Goal: Task Accomplishment & Management: Use online tool/utility

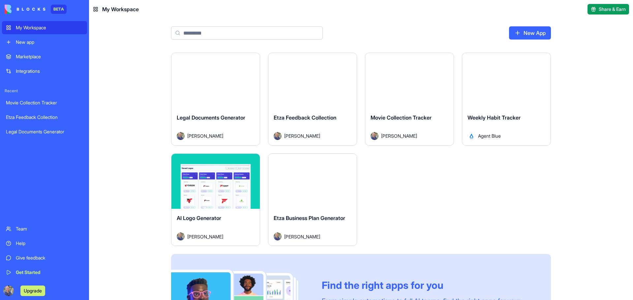
click at [484, 99] on div "Launch" at bounding box center [506, 80] width 88 height 55
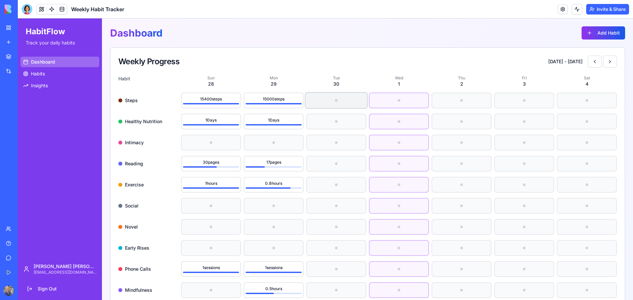
click at [341, 104] on div at bounding box center [337, 100] width 62 height 15
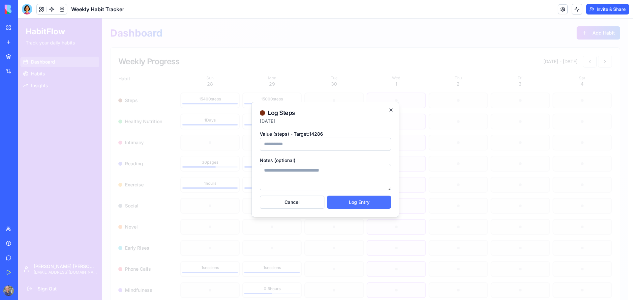
type input "*****"
click at [358, 199] on button "Log Entry" at bounding box center [359, 202] width 64 height 13
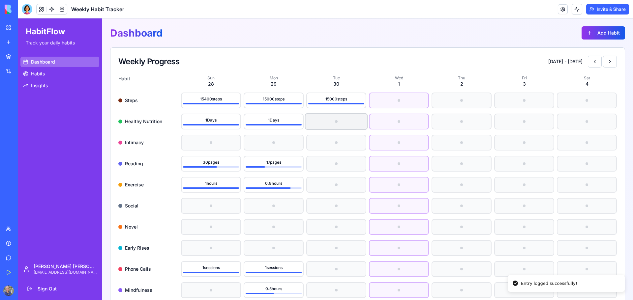
click at [340, 118] on div at bounding box center [337, 121] width 62 height 15
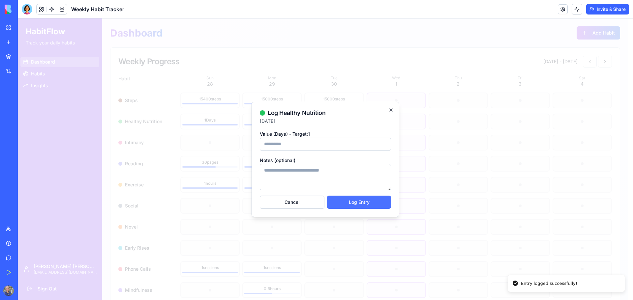
type input "*"
click at [355, 205] on button "Log Entry" at bounding box center [359, 202] width 64 height 13
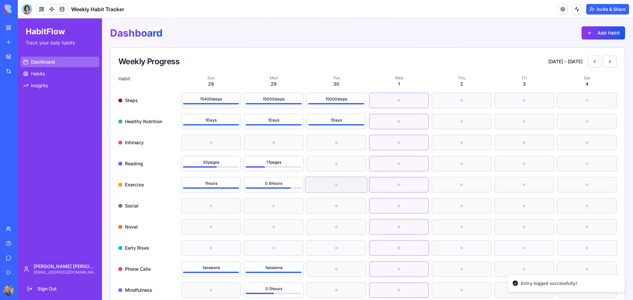
click at [334, 180] on div at bounding box center [337, 184] width 62 height 15
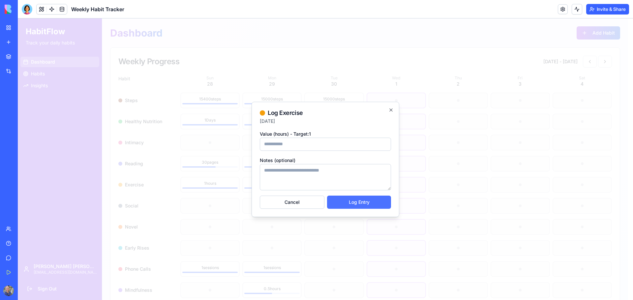
type input "*"
click at [360, 199] on button "Log Entry" at bounding box center [359, 202] width 64 height 13
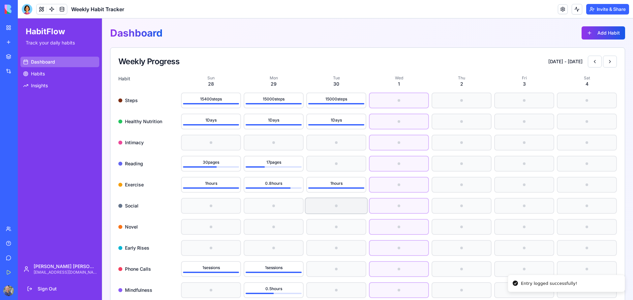
click at [338, 207] on div at bounding box center [337, 206] width 62 height 15
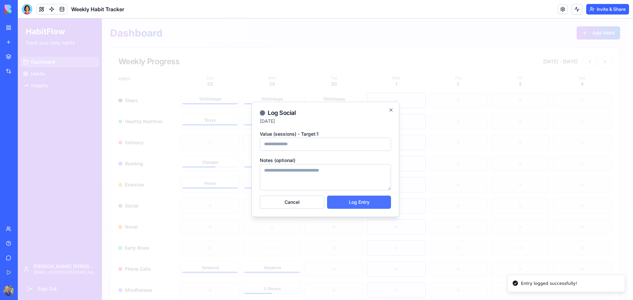
type input "*"
click at [356, 203] on button "Log Entry" at bounding box center [359, 202] width 64 height 13
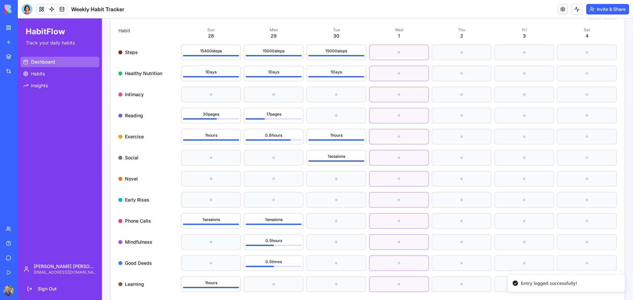
scroll to position [66, 0]
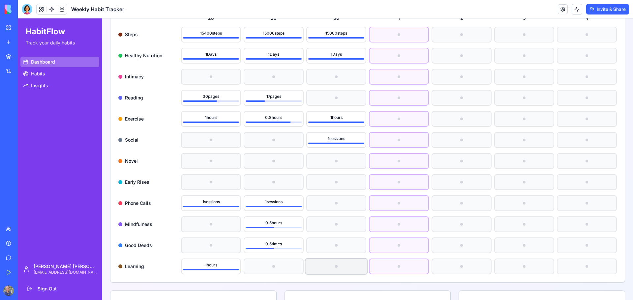
click at [338, 261] on div at bounding box center [337, 266] width 62 height 15
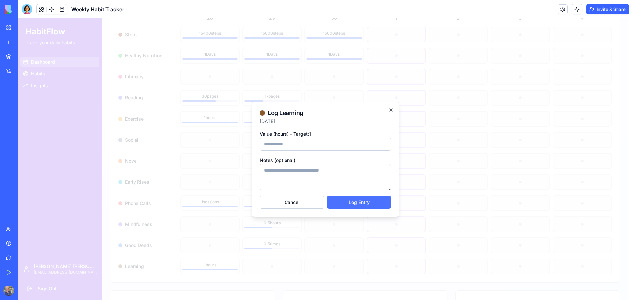
type input "***"
click at [354, 202] on button "Log Entry" at bounding box center [359, 202] width 64 height 13
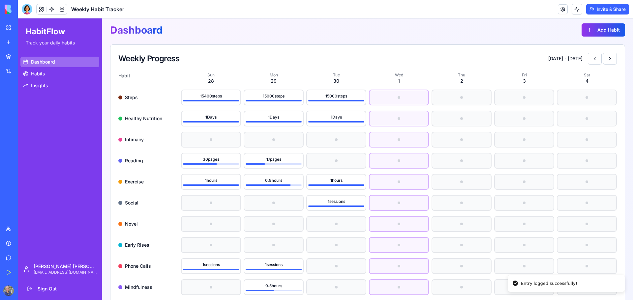
scroll to position [0, 0]
